Goal: Communication & Community: Ask a question

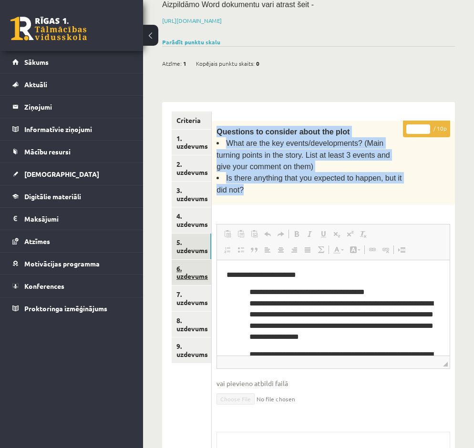
click at [196, 261] on link "6. uzdevums" at bounding box center [192, 273] width 40 height 26
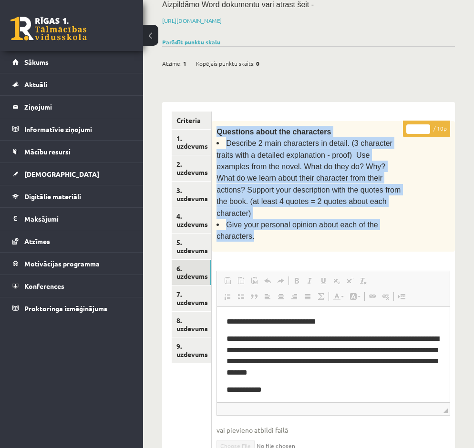
drag, startPoint x: 387, startPoint y: 196, endPoint x: 218, endPoint y: 116, distance: 186.5
click at [218, 121] on div "Questions about the characters Describe 2 main characters in detail. (3 charact…" at bounding box center [333, 186] width 243 height 131
click at [192, 291] on link "7. uzdevums" at bounding box center [192, 298] width 40 height 26
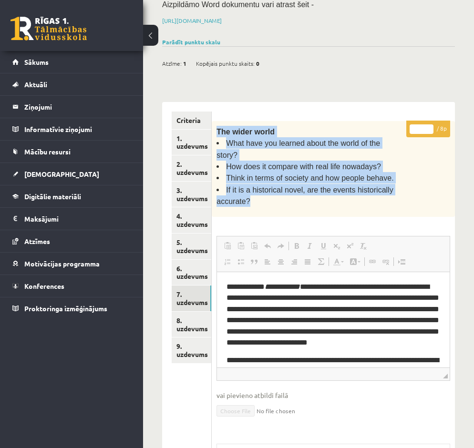
drag, startPoint x: 234, startPoint y: 168, endPoint x: 212, endPoint y: 119, distance: 53.7
click at [212, 121] on div "The wider world What have you learned about the world of the story? How does it…" at bounding box center [333, 169] width 243 height 96
copy div "The wider world What have you learned about the world of the story? How does it…"
click at [190, 312] on link "8. uzdevums" at bounding box center [192, 325] width 40 height 26
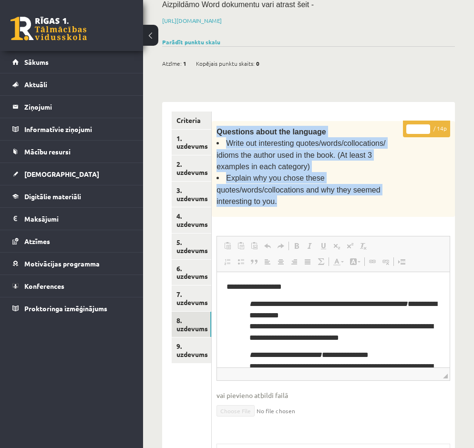
drag, startPoint x: 327, startPoint y: 172, endPoint x: 218, endPoint y: 116, distance: 123.4
click at [218, 121] on div "Questions about the language Write out interesting quotes/words/collocations/ i…" at bounding box center [333, 169] width 243 height 96
copy div "Questions about the language Write out interesting quotes/words/collocations/ i…"
click at [191, 337] on link "9. uzdevums" at bounding box center [192, 350] width 40 height 26
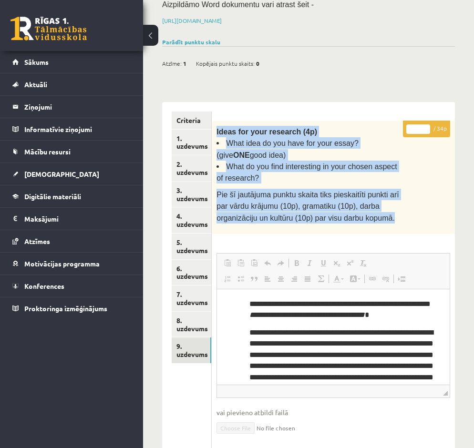
drag, startPoint x: 346, startPoint y: 203, endPoint x: 216, endPoint y: 117, distance: 156.1
click at [216, 121] on div "Ideas for your research (4p) What idea do you have for your essay? (give ONE go…" at bounding box center [333, 177] width 243 height 113
copy div "Ideas for your research (4p) What idea do you have for your essay? (give ONE go…"
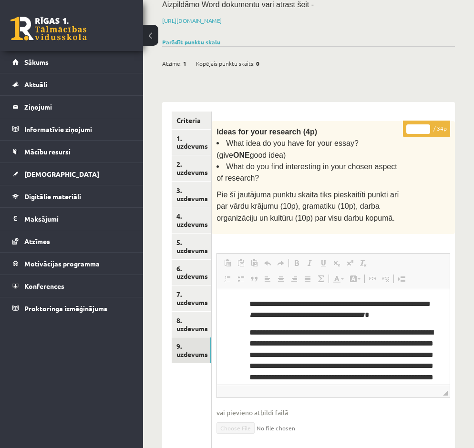
click at [187, 382] on ul "Criteria 1. uzdevums 2. uzdevums 3. uzdevums 4. uzdevums 5. uzdevums 6. uzdevum…" at bounding box center [192, 335] width 40 height 449
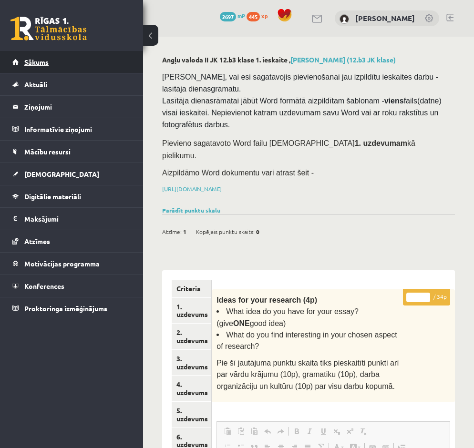
click at [42, 65] on span "Sākums" at bounding box center [36, 62] width 24 height 9
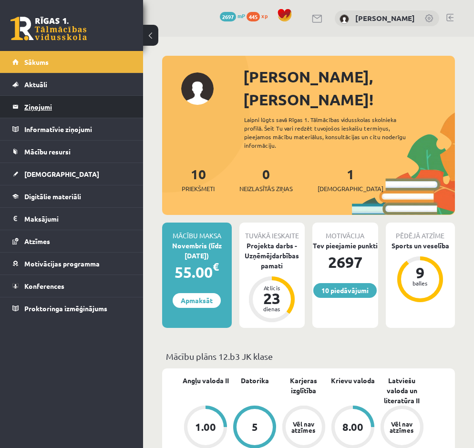
click at [29, 107] on legend "Ziņojumi 0" at bounding box center [77, 107] width 107 height 22
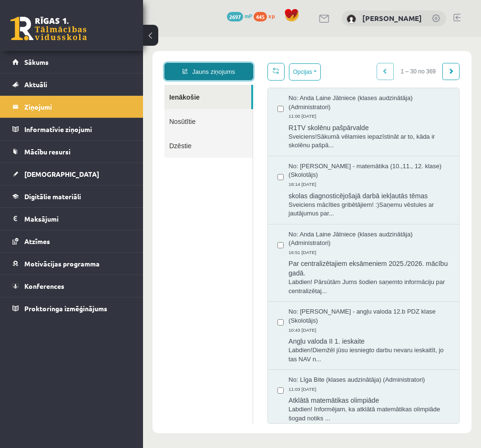
click at [199, 73] on link "Jauns ziņojums" at bounding box center [208, 71] width 89 height 17
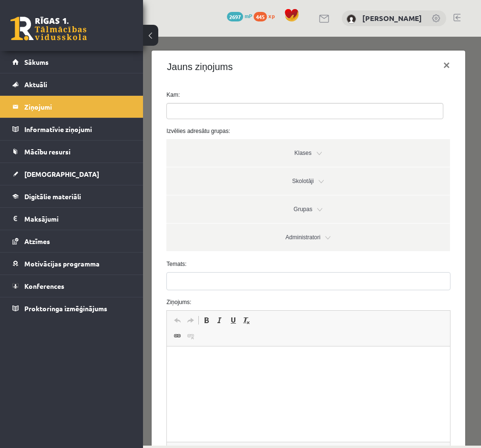
click at [216, 109] on ul at bounding box center [305, 110] width 276 height 15
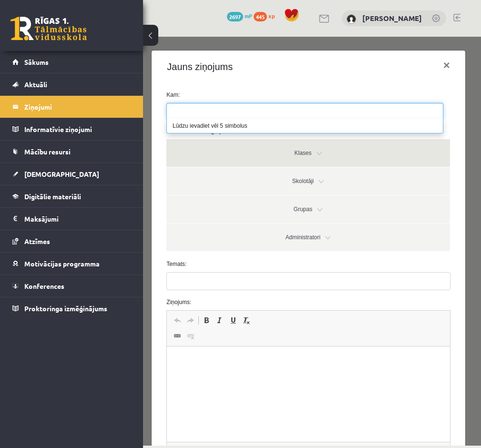
click at [308, 152] on link "Klases" at bounding box center [307, 153] width 283 height 28
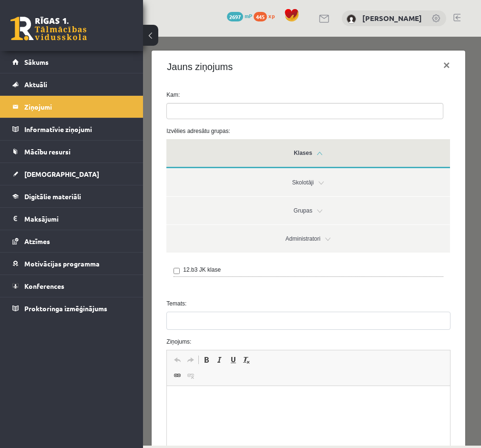
click at [308, 152] on link "Klases" at bounding box center [307, 153] width 283 height 29
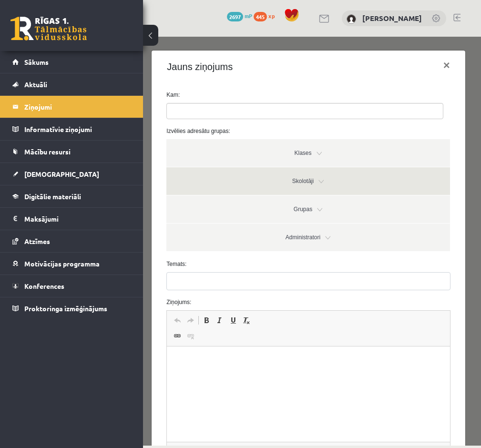
click at [323, 179] on link "Skolotāji" at bounding box center [307, 181] width 283 height 28
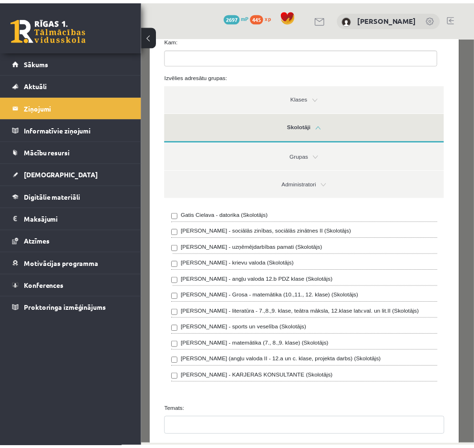
scroll to position [48, 0]
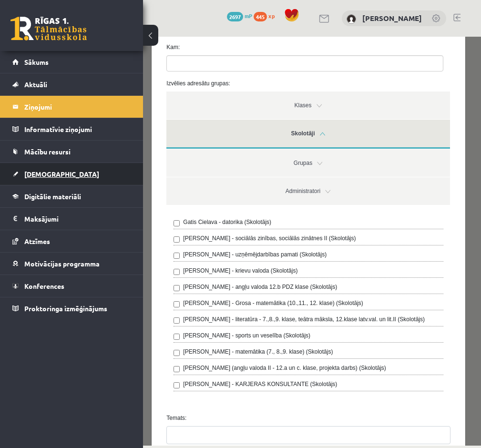
click at [42, 175] on span "[DEMOGRAPHIC_DATA]" at bounding box center [61, 174] width 75 height 9
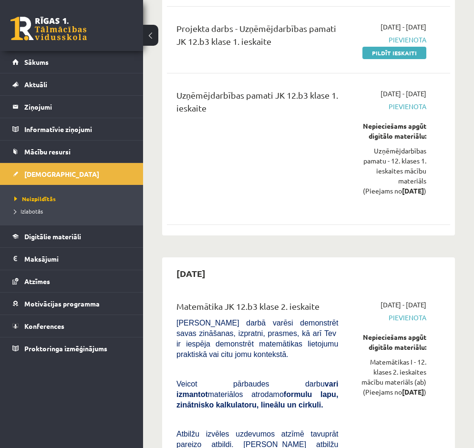
scroll to position [667, 0]
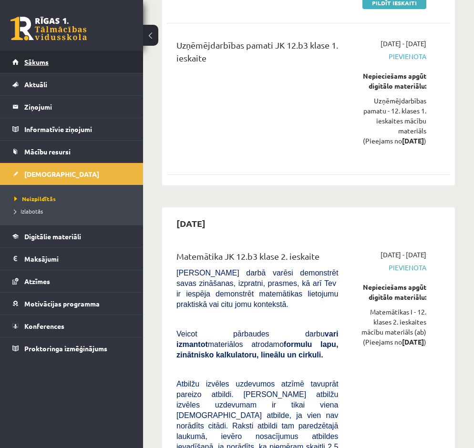
click at [34, 64] on span "Sākums" at bounding box center [36, 62] width 24 height 9
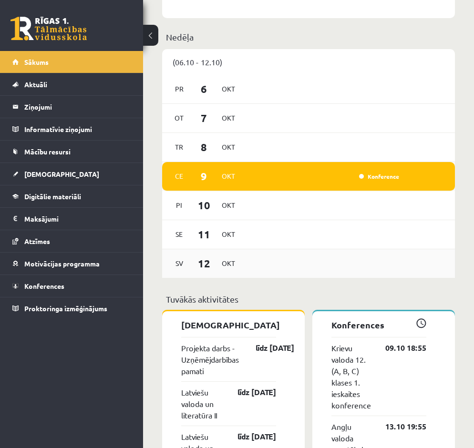
scroll to position [667, 0]
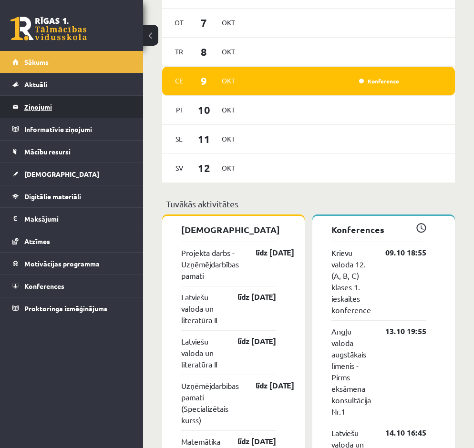
click at [35, 104] on legend "Ziņojumi 0" at bounding box center [77, 107] width 107 height 22
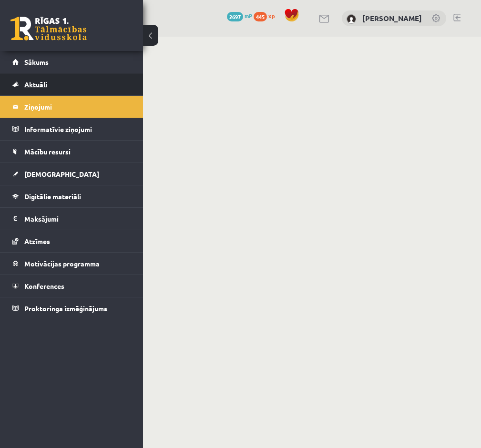
click at [37, 84] on span "Aktuāli" at bounding box center [35, 84] width 23 height 9
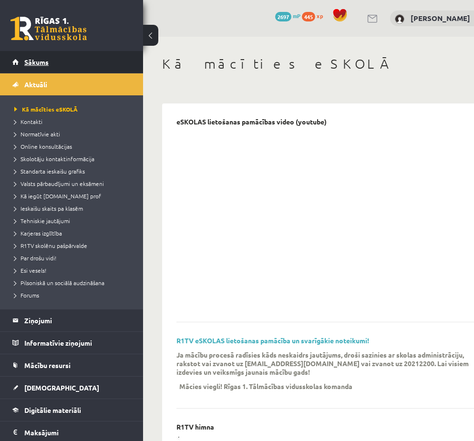
click at [34, 60] on span "Sākums" at bounding box center [36, 62] width 24 height 9
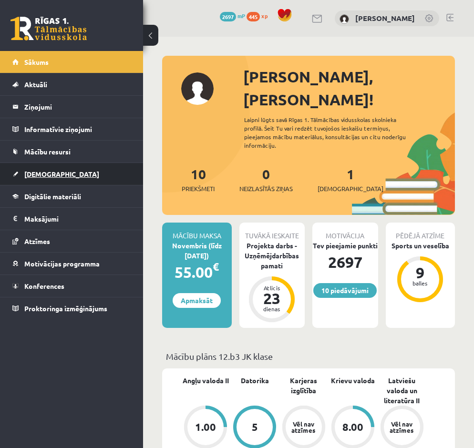
click at [36, 177] on span "[DEMOGRAPHIC_DATA]" at bounding box center [61, 174] width 75 height 9
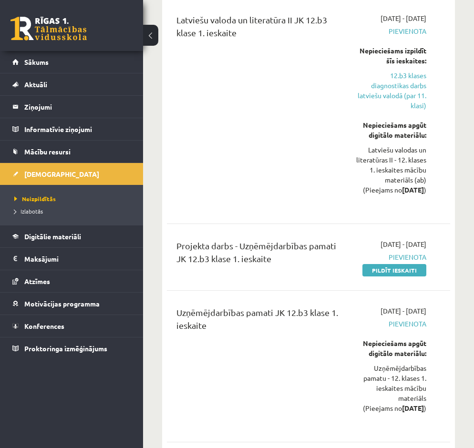
scroll to position [286, 0]
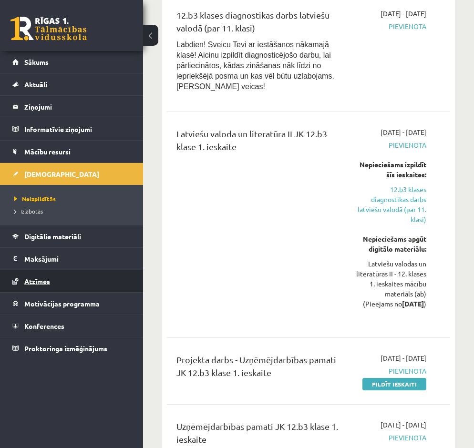
click at [31, 283] on span "Atzīmes" at bounding box center [37, 281] width 26 height 9
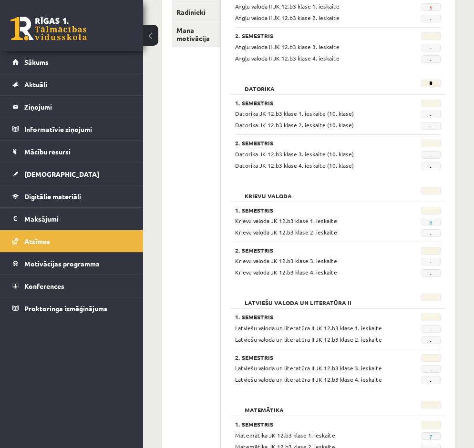
scroll to position [48, 0]
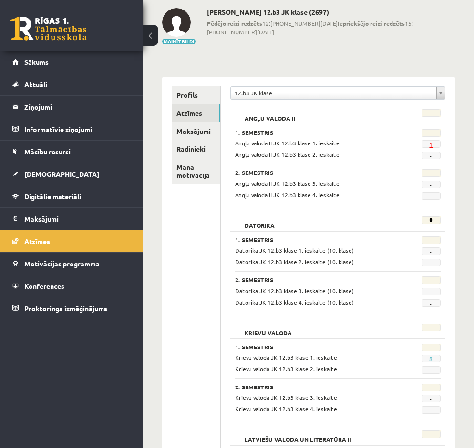
click at [432, 143] on link "1" at bounding box center [430, 145] width 3 height 8
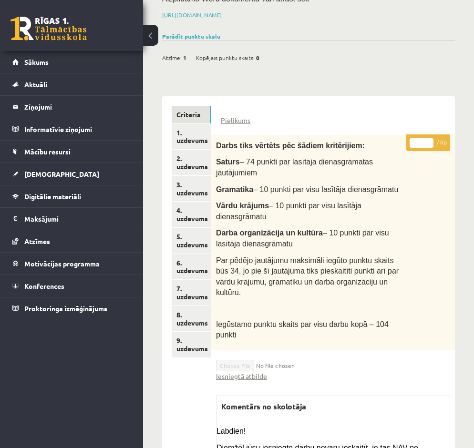
scroll to position [21, 0]
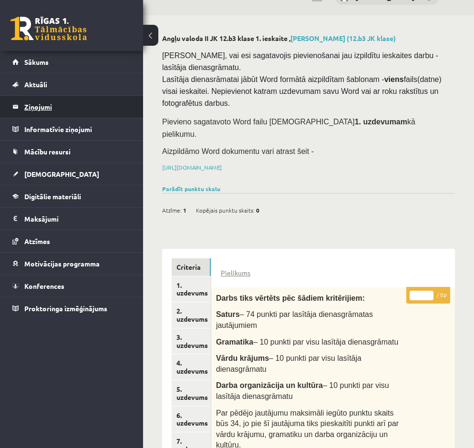
click at [37, 111] on legend "Ziņojumi 0" at bounding box center [77, 107] width 107 height 22
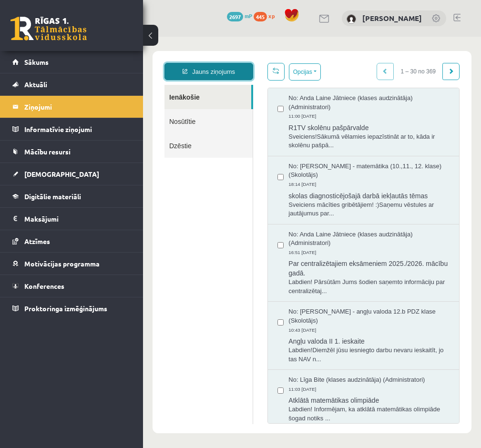
click at [198, 71] on link "Jauns ziņojums" at bounding box center [208, 71] width 89 height 17
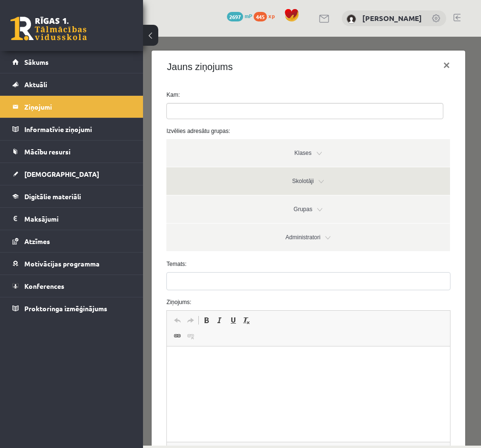
click at [306, 178] on link "Skolotāji" at bounding box center [307, 181] width 283 height 28
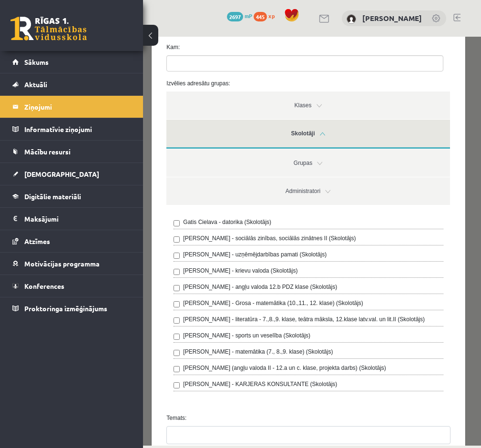
scroll to position [95, 0]
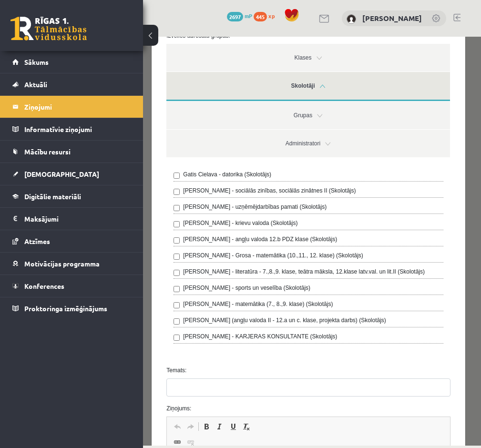
click at [255, 238] on label "Agnese Vaškūna - angļu valoda 12.b PDZ klase (Skolotājs)" at bounding box center [260, 239] width 154 height 9
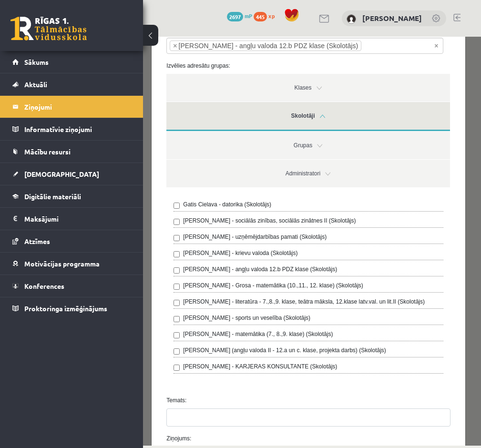
scroll to position [0, 0]
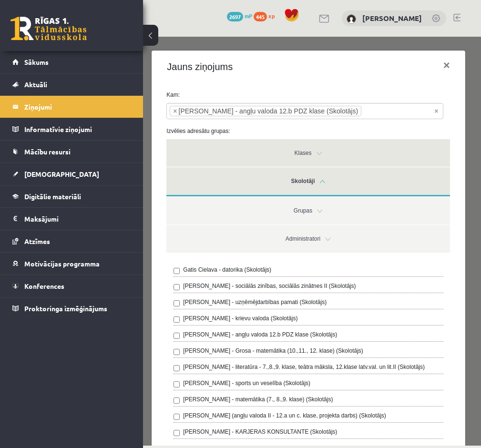
click at [320, 157] on link "Klases" at bounding box center [307, 153] width 283 height 28
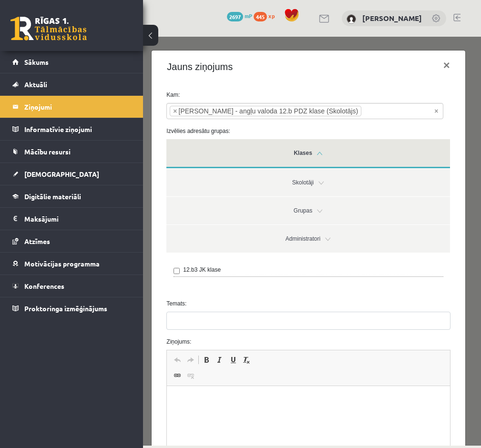
click at [320, 157] on link "Klases" at bounding box center [307, 153] width 283 height 29
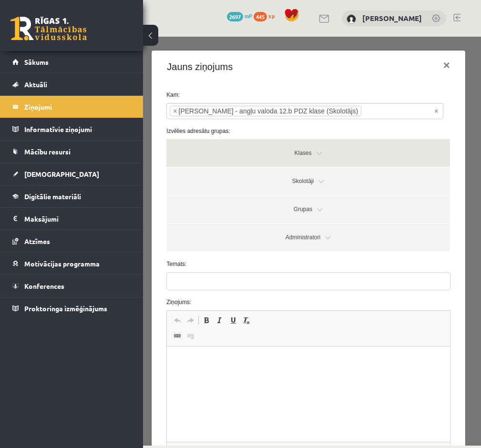
click at [320, 157] on link "Klases" at bounding box center [307, 153] width 283 height 28
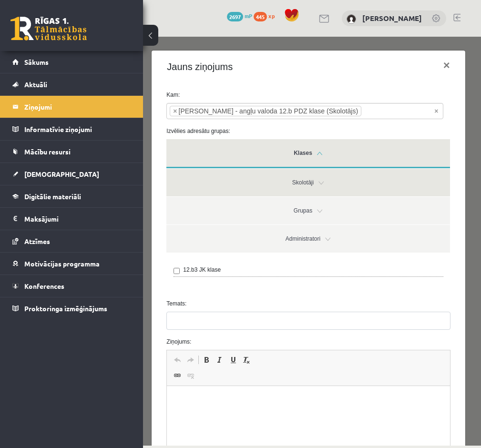
click at [306, 183] on link "Skolotāji" at bounding box center [307, 183] width 283 height 28
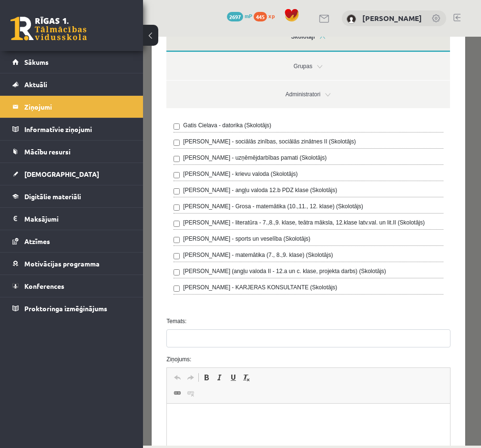
scroll to position [191, 0]
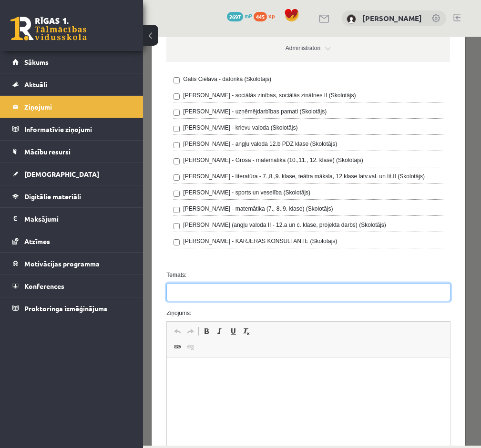
click at [225, 295] on input "Temats:" at bounding box center [308, 292] width 284 height 18
type input "******"
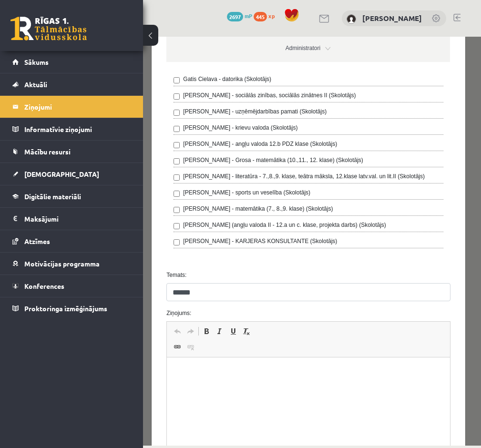
click at [234, 386] on html at bounding box center [308, 371] width 283 height 29
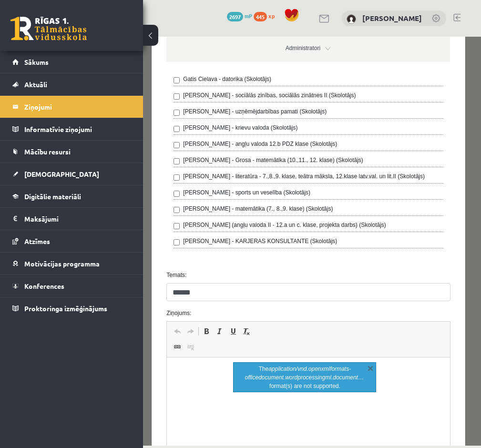
click at [314, 336] on span "Undo Keyboard shortcut Ctrl+Z Redo Keyboard shortcut Ctrl+Y Bold Keyboard short…" at bounding box center [308, 332] width 275 height 16
click at [371, 370] on link "X" at bounding box center [370, 368] width 10 height 10
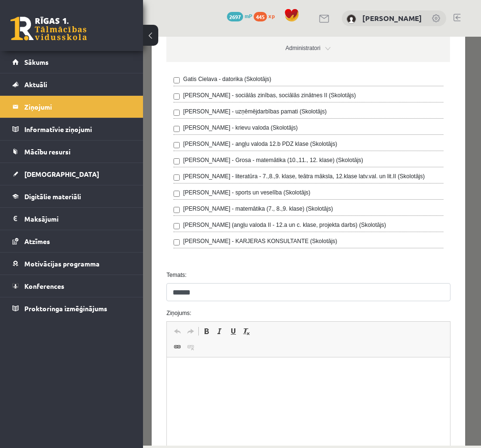
scroll to position [311, 0]
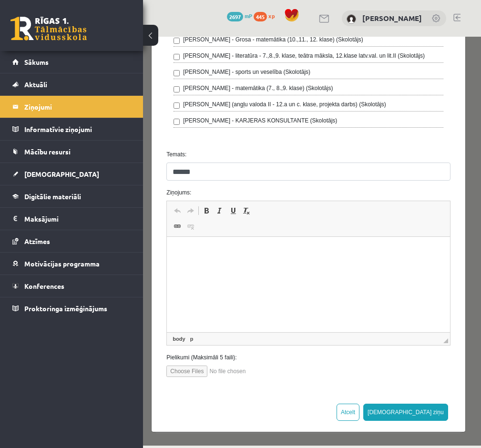
click at [184, 369] on input "file" at bounding box center [220, 370] width 108 height 11
type input "**********"
click at [427, 413] on button "Sūtīt ziņu" at bounding box center [405, 412] width 85 height 17
click at [247, 266] on html at bounding box center [308, 251] width 283 height 29
click at [424, 408] on button "Sūtīt ziņu" at bounding box center [405, 412] width 85 height 17
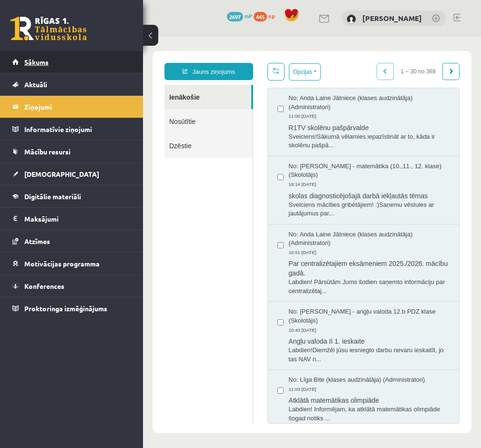
scroll to position [0, 0]
click at [34, 64] on span "Sākums" at bounding box center [36, 62] width 24 height 9
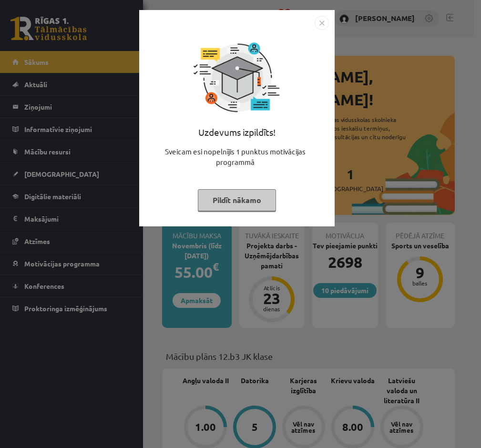
click at [242, 203] on button "Pildīt nākamo" at bounding box center [237, 200] width 78 height 22
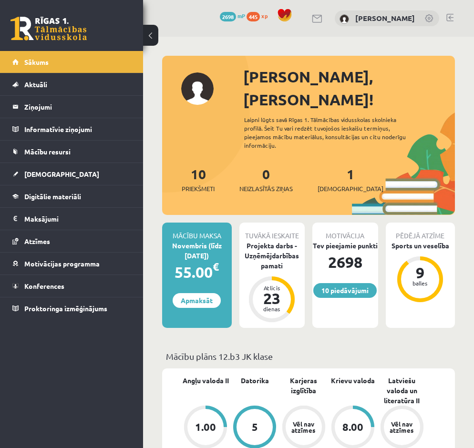
click at [446, 17] on div "10 Dāvanas 2698 mP 445 xp [PERSON_NAME]" at bounding box center [308, 18] width 331 height 37
